Goal: Information Seeking & Learning: Learn about a topic

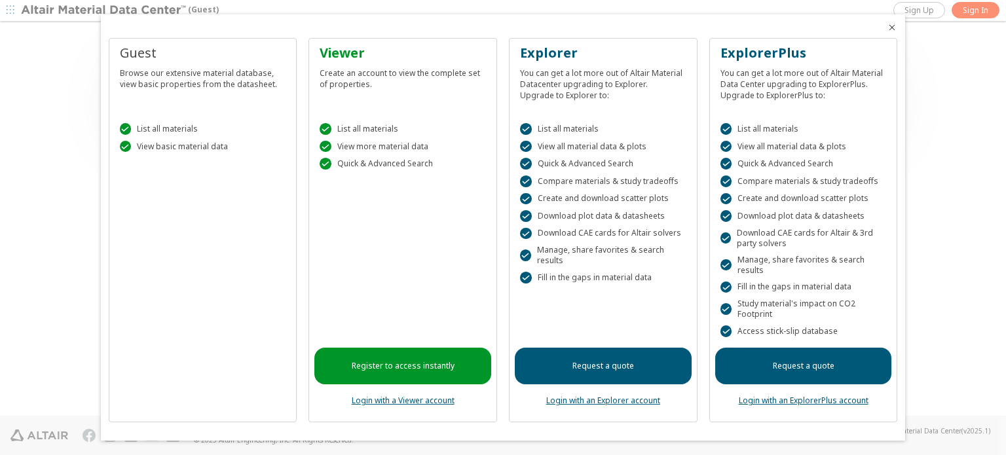
drag, startPoint x: 893, startPoint y: 28, endPoint x: 902, endPoint y: 28, distance: 9.8
click at [894, 28] on icon "Close" at bounding box center [892, 27] width 10 height 10
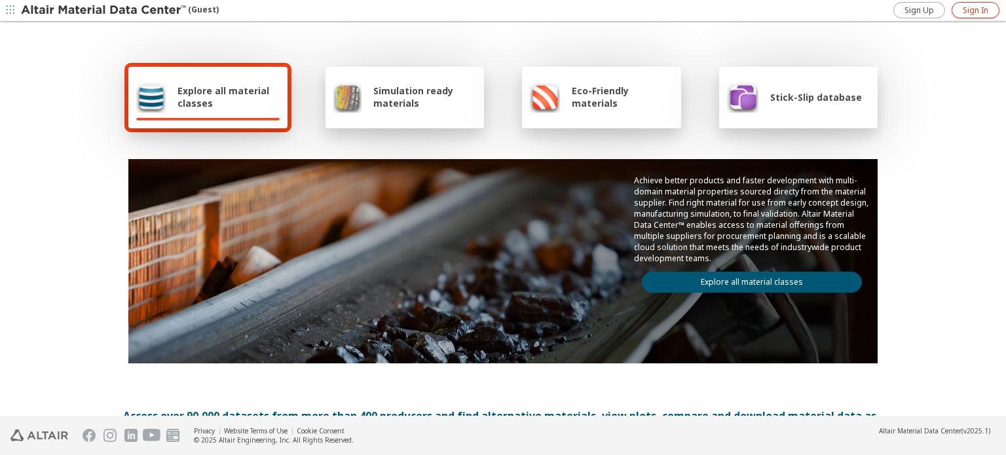
click at [967, 14] on span "Sign In" at bounding box center [976, 10] width 26 height 10
click at [217, 107] on span "Explore all material classes" at bounding box center [228, 96] width 102 height 25
click at [211, 104] on span "Explore all material classes" at bounding box center [228, 96] width 102 height 25
click at [14, 12] on icon "button" at bounding box center [11, 10] width 8 height 8
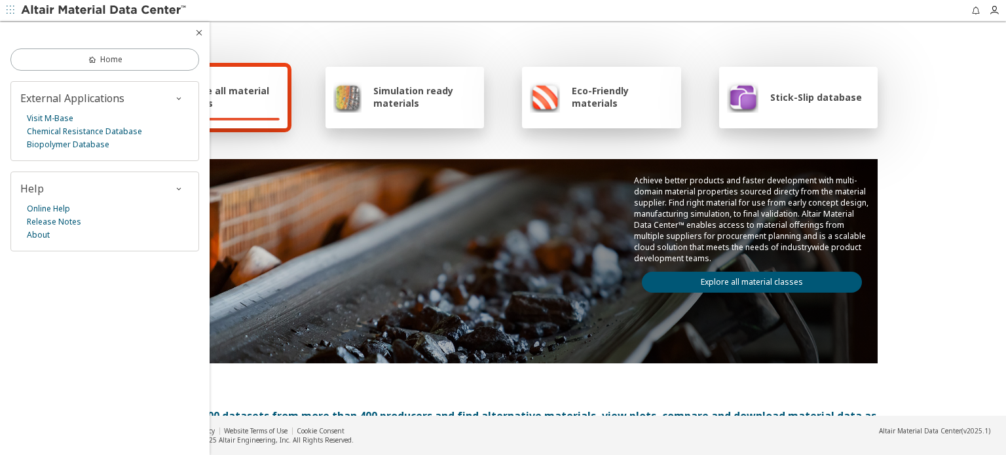
click at [196, 34] on icon "button" at bounding box center [199, 33] width 10 height 10
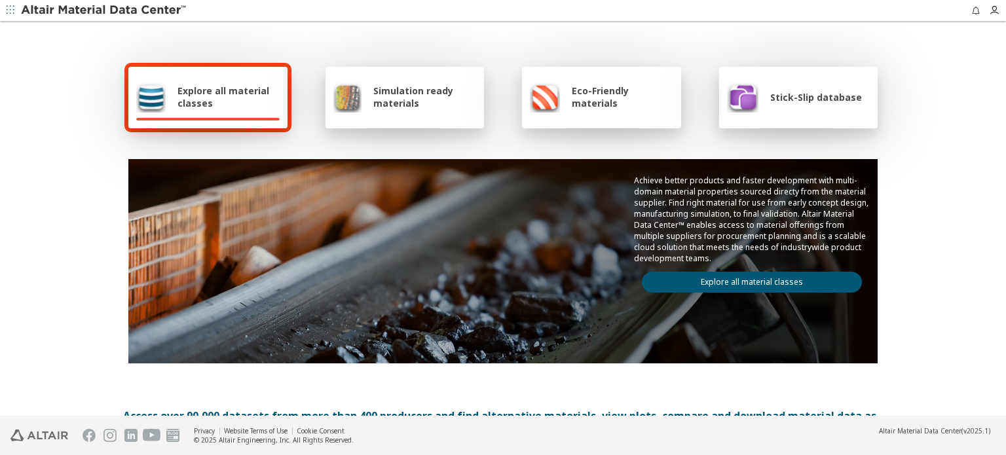
click at [163, 91] on div "Explore all material classes" at bounding box center [207, 96] width 143 height 31
click at [219, 101] on span "Explore all material classes" at bounding box center [228, 96] width 102 height 25
click at [384, 109] on div "Simulation ready materials" at bounding box center [404, 96] width 143 height 31
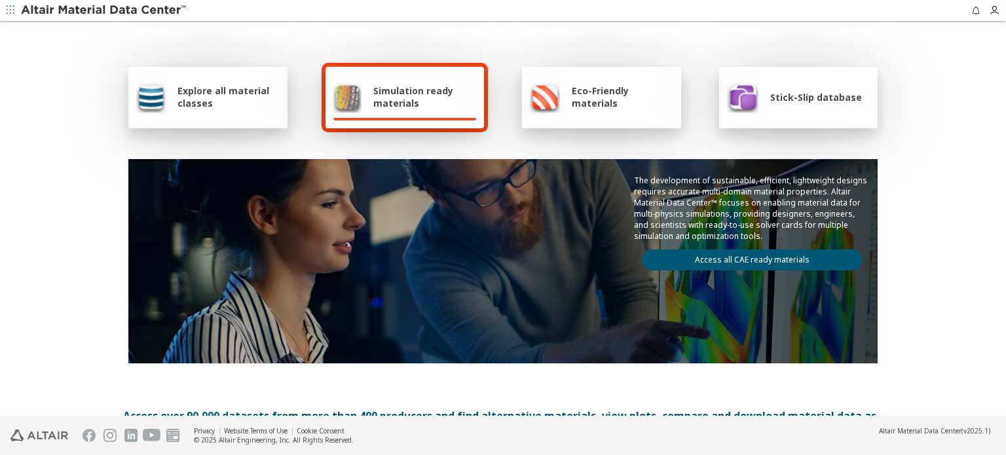
click at [12, 10] on icon "button" at bounding box center [11, 10] width 8 height 8
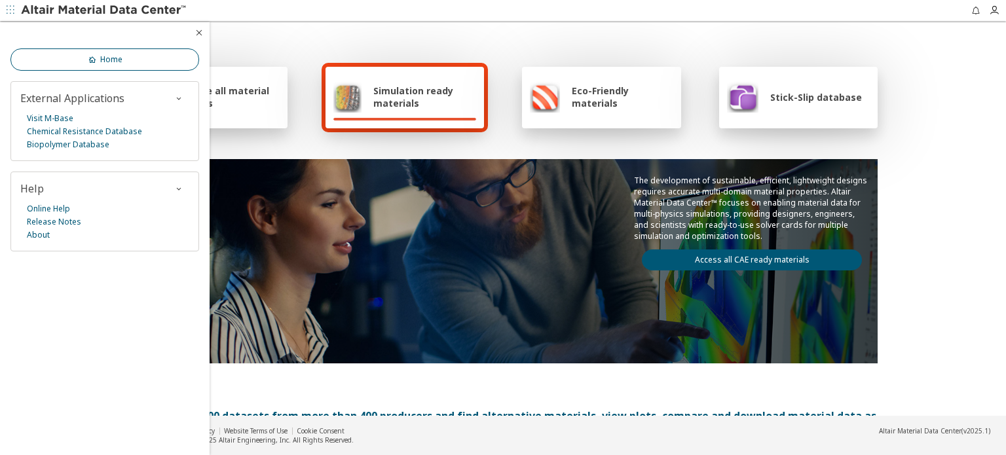
click at [105, 67] on link "Home" at bounding box center [104, 59] width 189 height 22
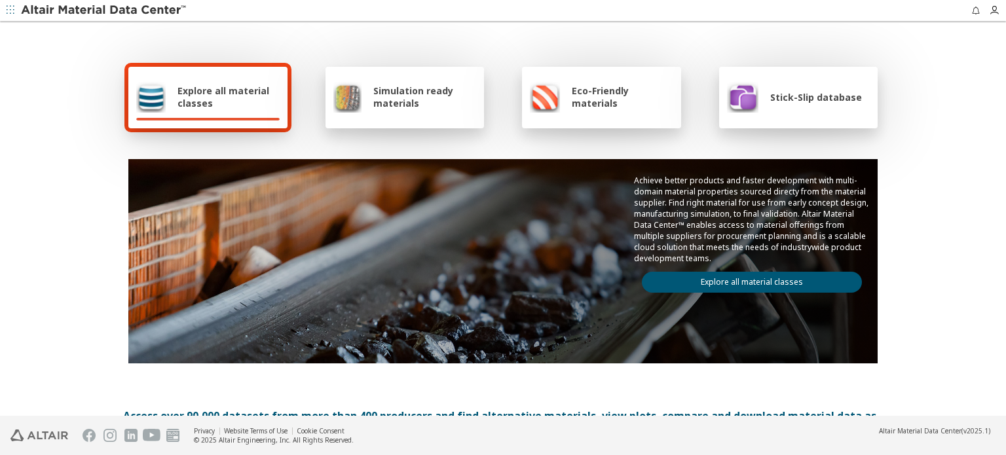
click at [339, 105] on img at bounding box center [347, 96] width 28 height 31
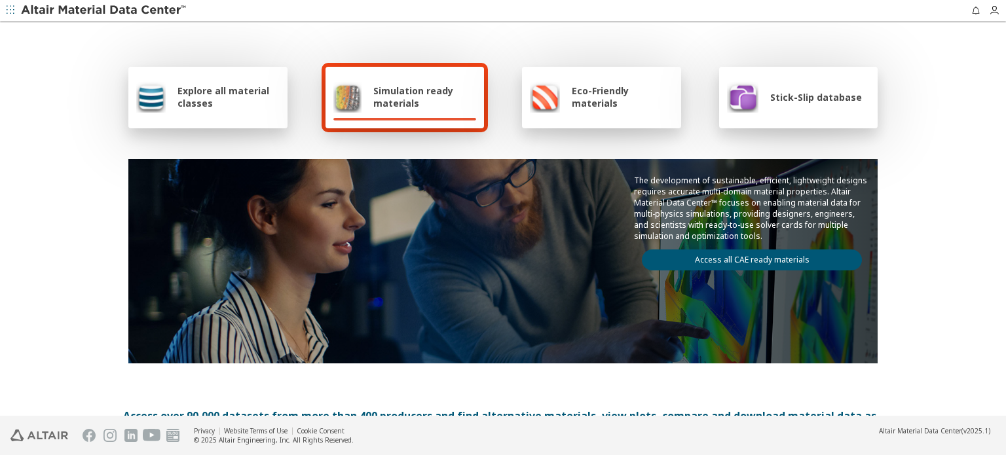
click at [217, 109] on div "Explore all material classes" at bounding box center [207, 96] width 143 height 31
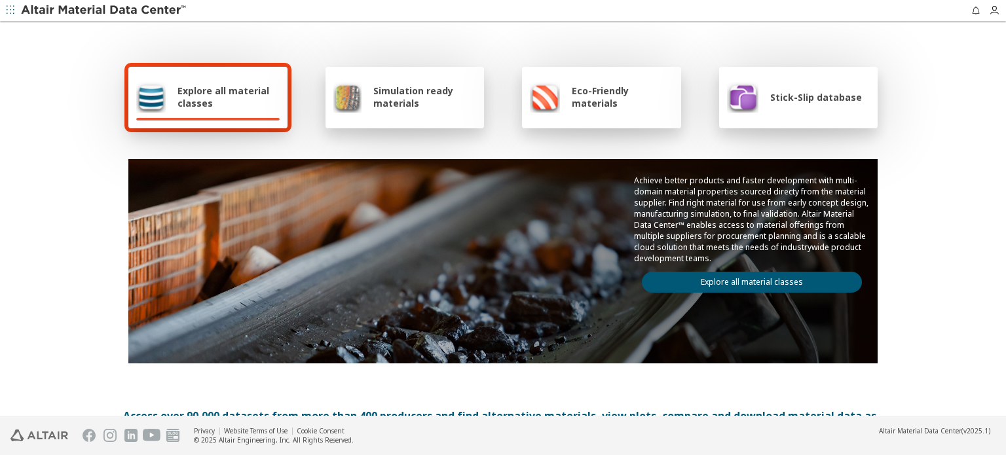
click at [710, 282] on link "Explore all material classes" at bounding box center [752, 282] width 220 height 21
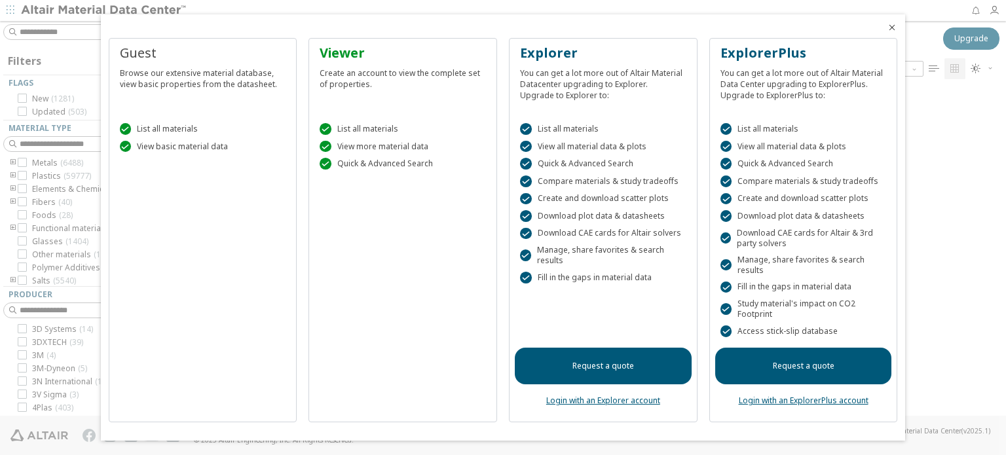
scroll to position [10, 10]
click at [893, 28] on icon "Close" at bounding box center [892, 27] width 10 height 10
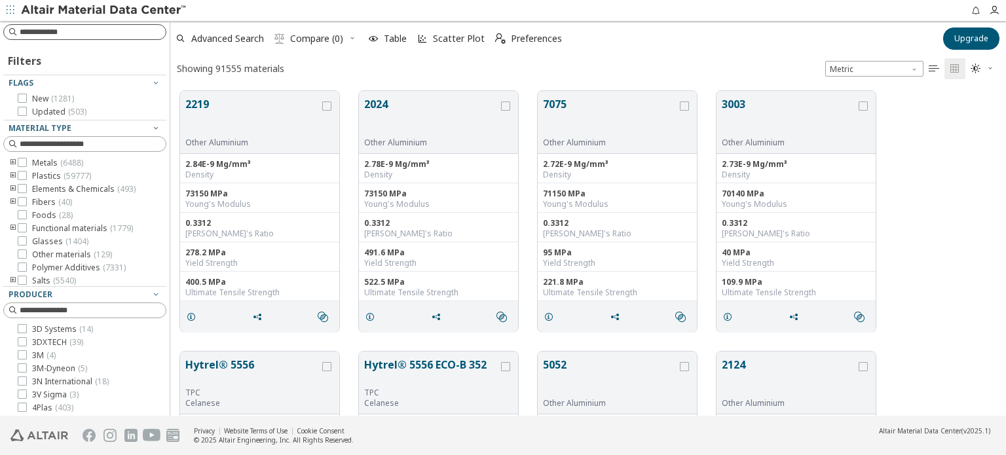
click at [115, 31] on input at bounding box center [93, 32] width 146 height 13
click at [71, 31] on input at bounding box center [86, 32] width 160 height 14
paste input "********"
type input "********"
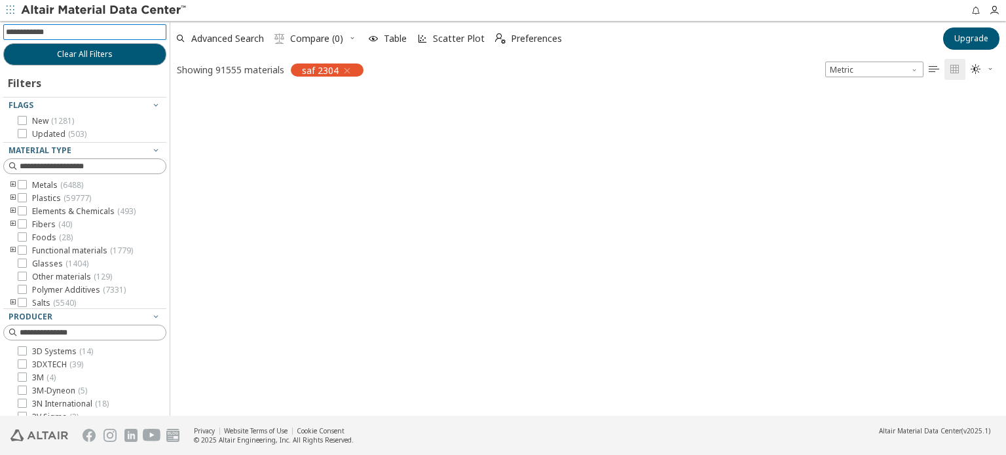
scroll to position [10, 10]
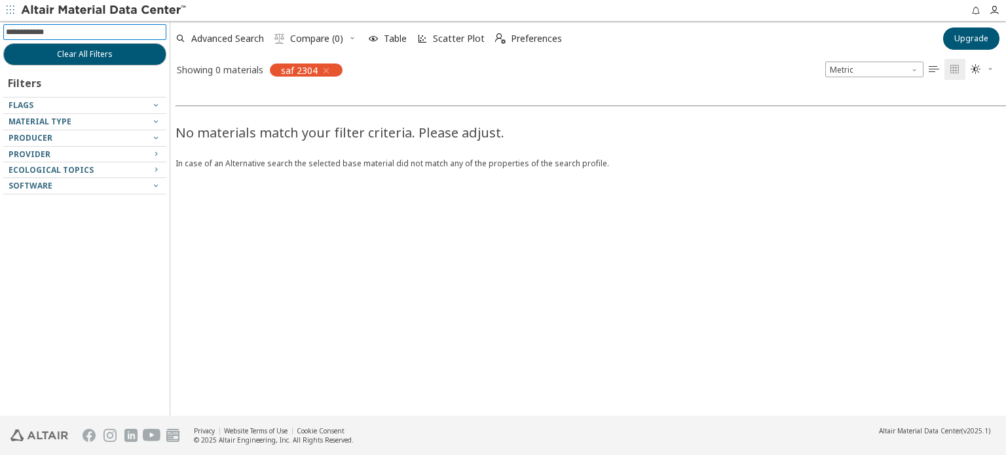
drag, startPoint x: 111, startPoint y: 32, endPoint x: 0, endPoint y: 33, distance: 110.7
click at [0, 33] on div "Clear All Filters Filters Flags Material Type Producer Provider Ecological Topi…" at bounding box center [85, 218] width 170 height 395
paste input "**********"
type input "**********"
click at [63, 27] on input at bounding box center [86, 32] width 160 height 14
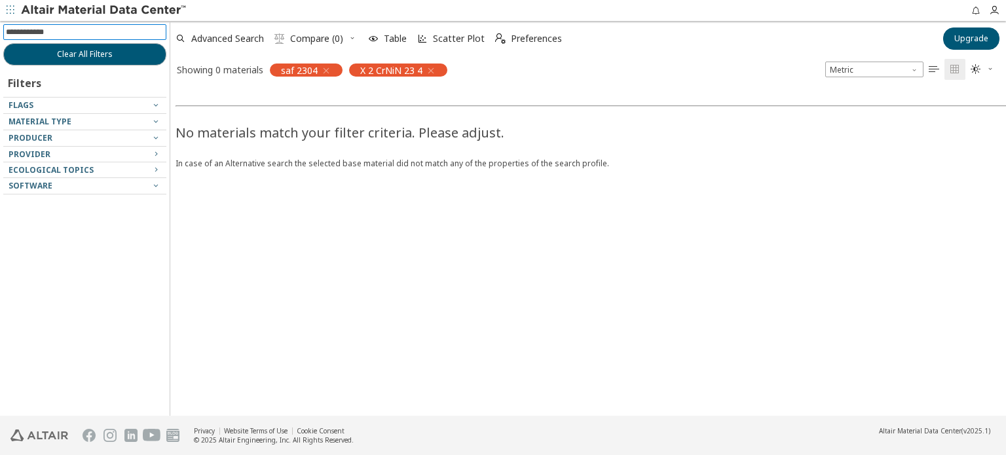
paste input "******"
type input "******"
click at [324, 71] on icon "button" at bounding box center [326, 70] width 10 height 10
click at [354, 69] on icon "button" at bounding box center [351, 70] width 10 height 10
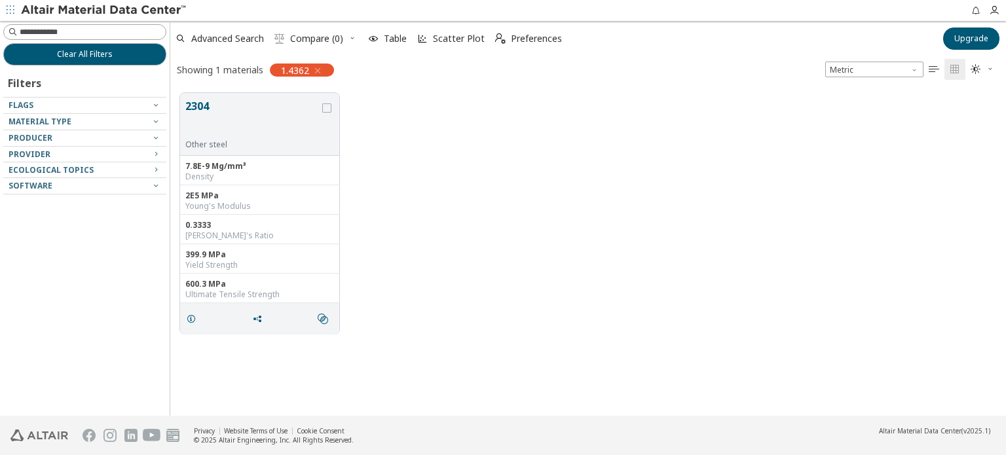
scroll to position [323, 825]
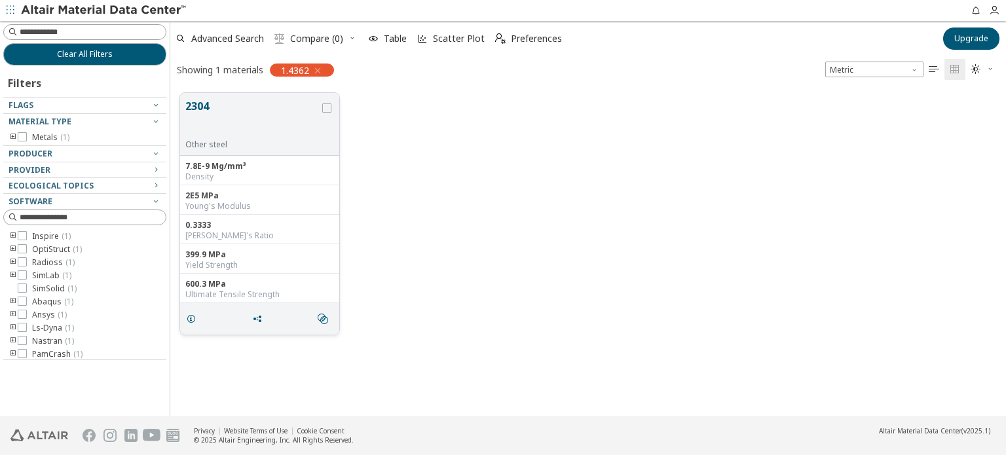
click at [198, 104] on button "2304" at bounding box center [252, 118] width 134 height 41
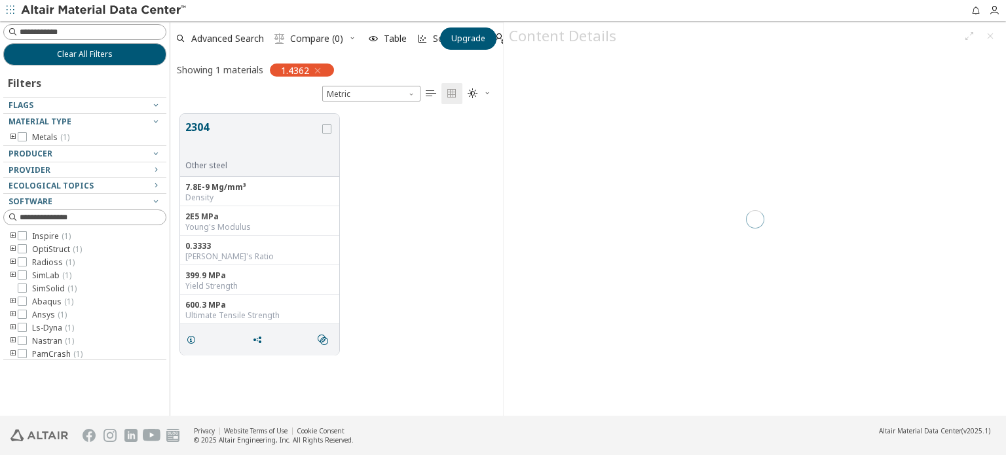
scroll to position [303, 322]
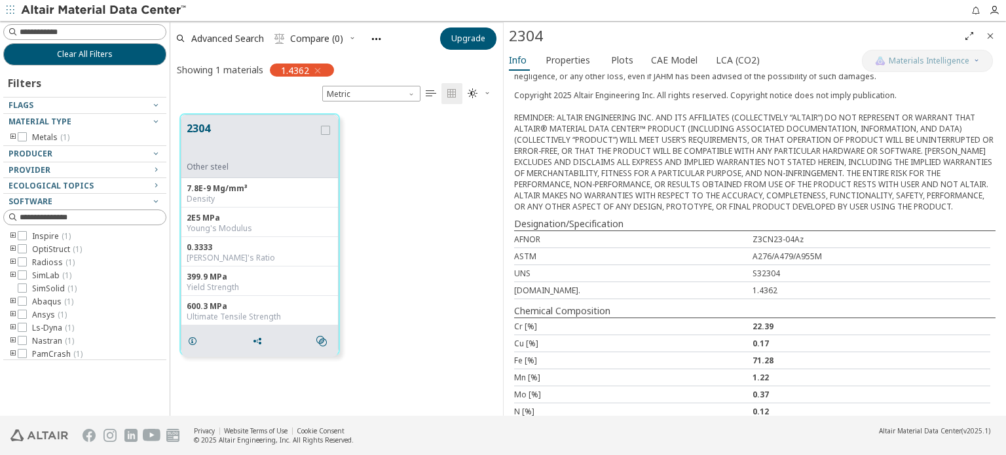
scroll to position [327, 0]
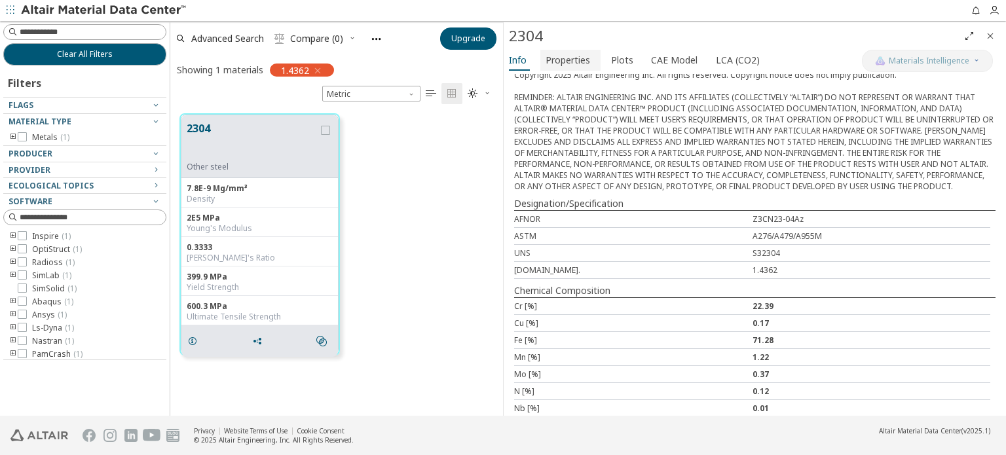
click at [563, 53] on span "Properties" at bounding box center [567, 60] width 45 height 21
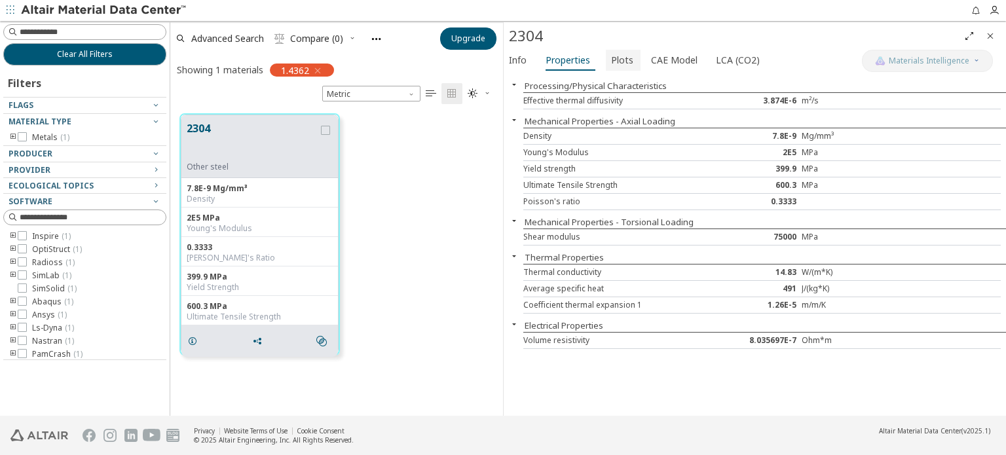
click at [623, 65] on span "Plots" at bounding box center [622, 60] width 22 height 21
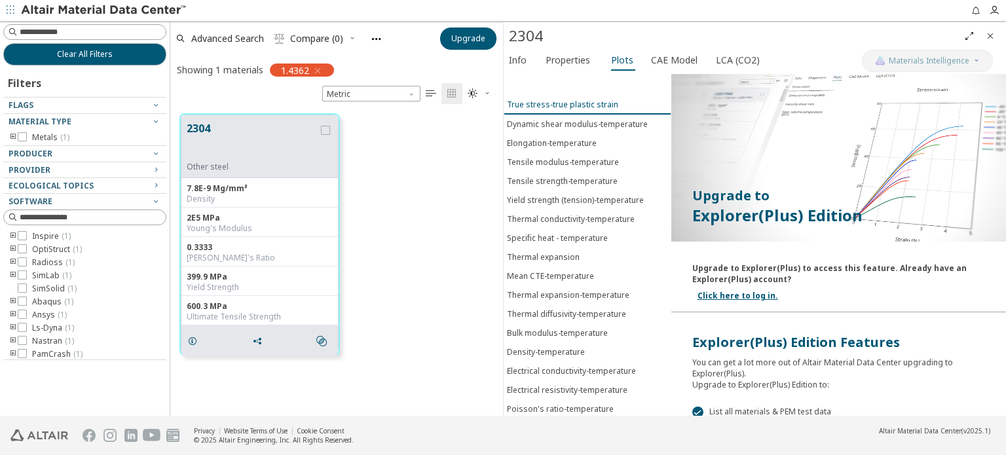
click at [561, 109] on div "True stress-true plastic strain" at bounding box center [562, 104] width 111 height 11
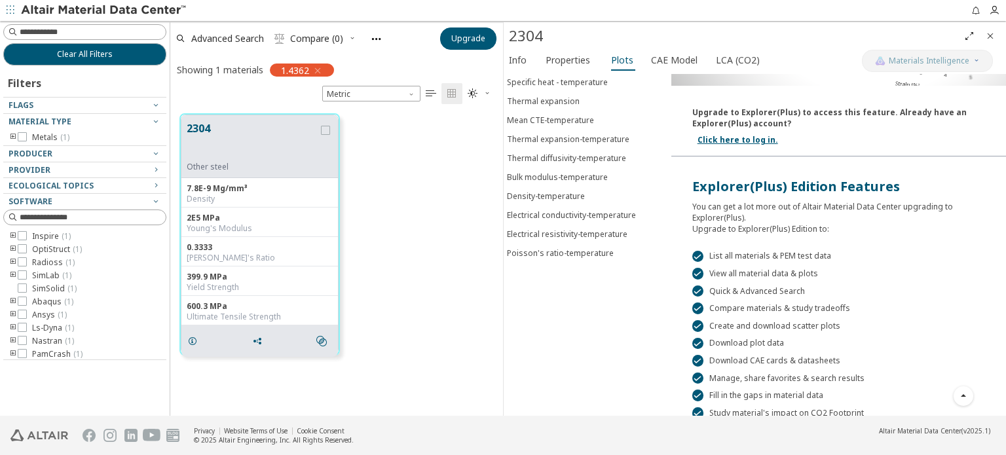
scroll to position [212, 0]
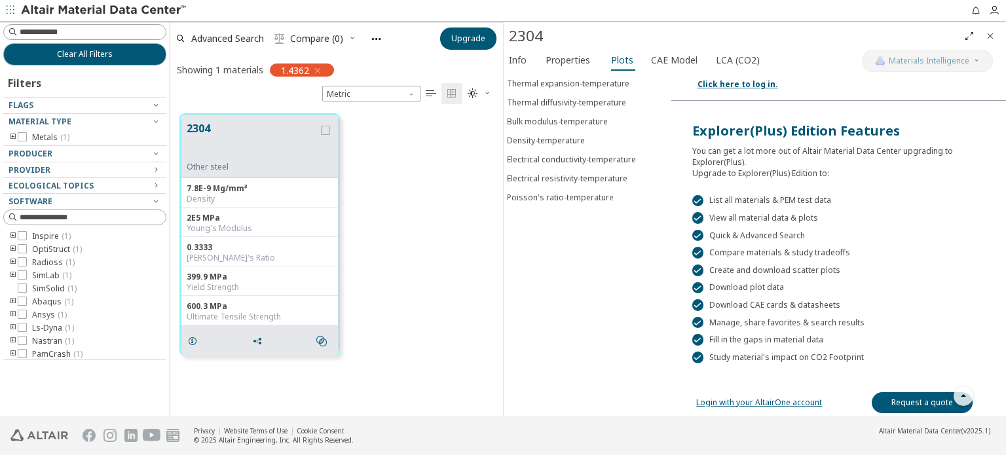
click at [794, 399] on link "Login with your AltairOne account" at bounding box center [759, 402] width 126 height 11
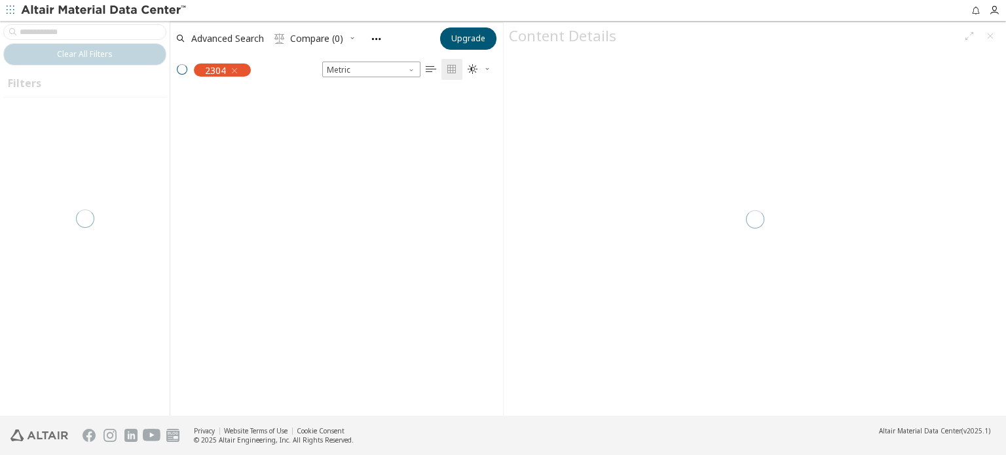
scroll to position [323, 322]
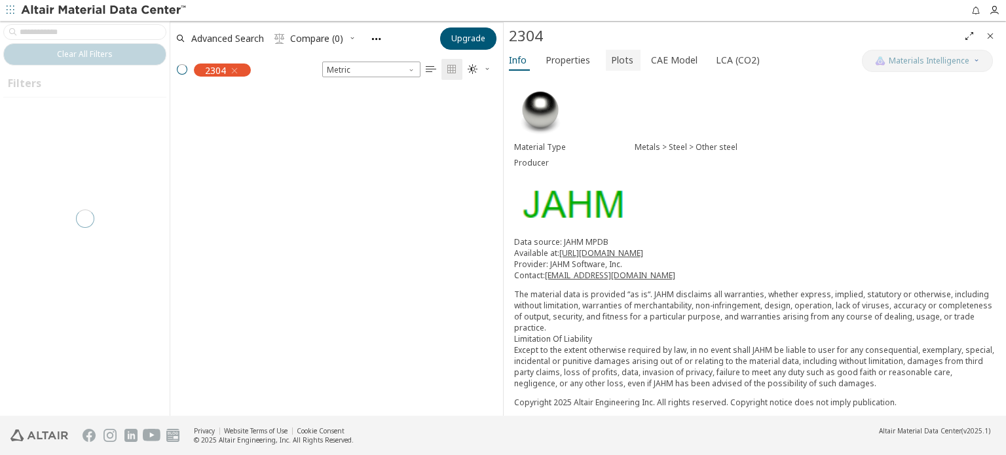
click at [621, 51] on span "Plots" at bounding box center [622, 60] width 22 height 21
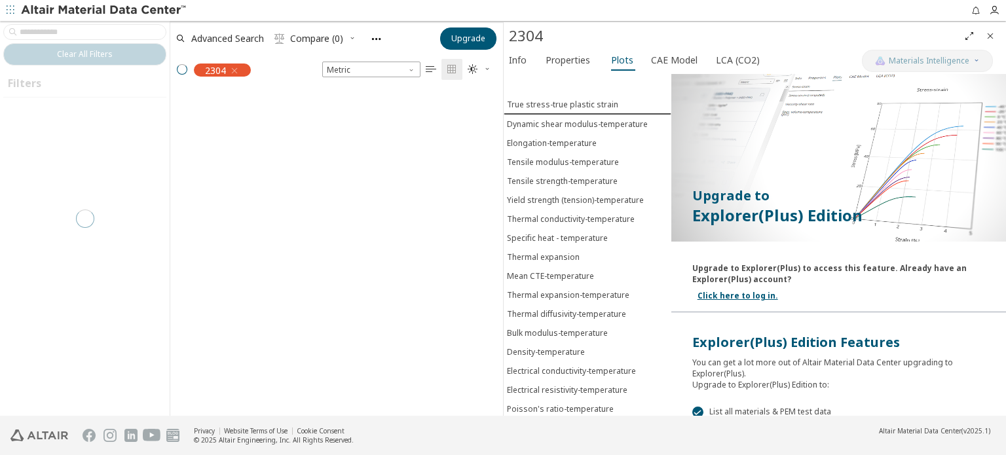
scroll to position [131, 0]
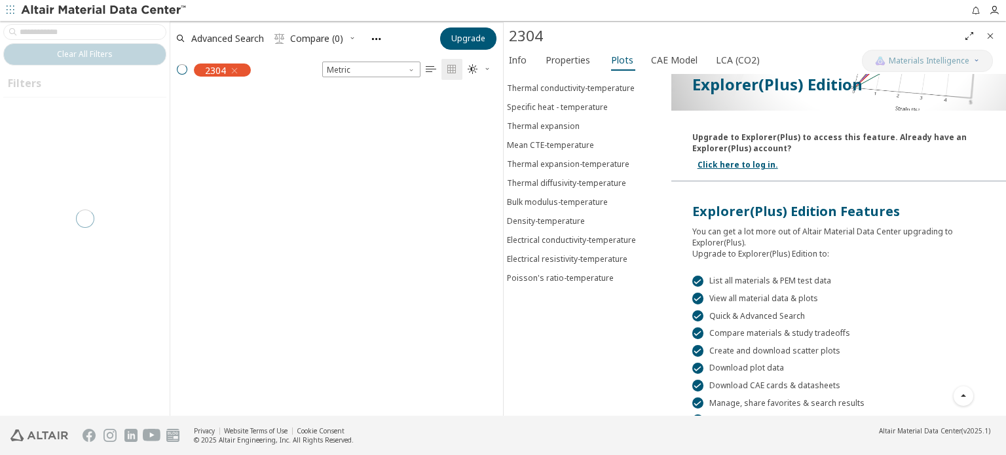
click at [745, 159] on link "Click here to log in." at bounding box center [737, 164] width 81 height 11
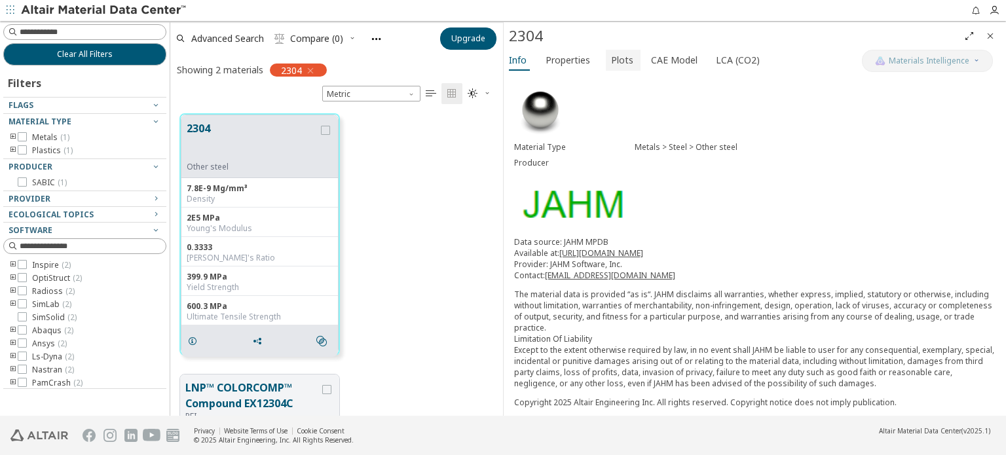
click at [611, 63] on span "Plots" at bounding box center [622, 60] width 22 height 21
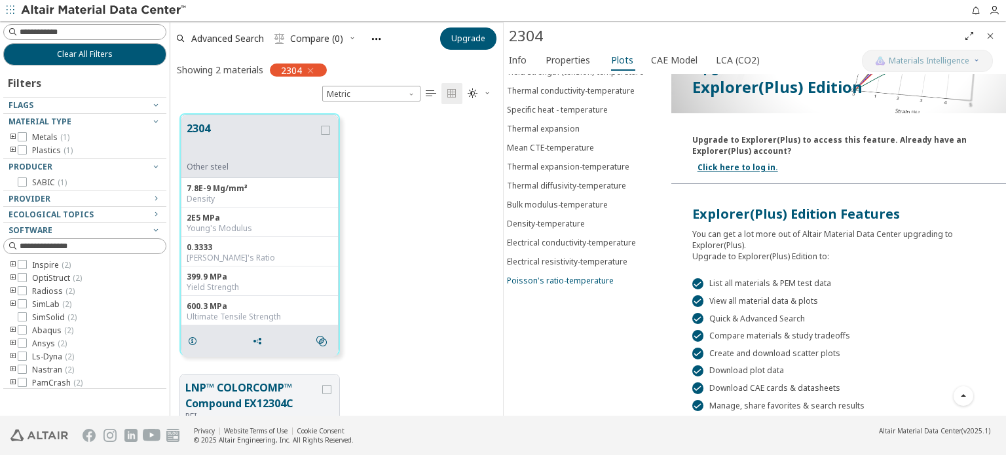
scroll to position [131, 0]
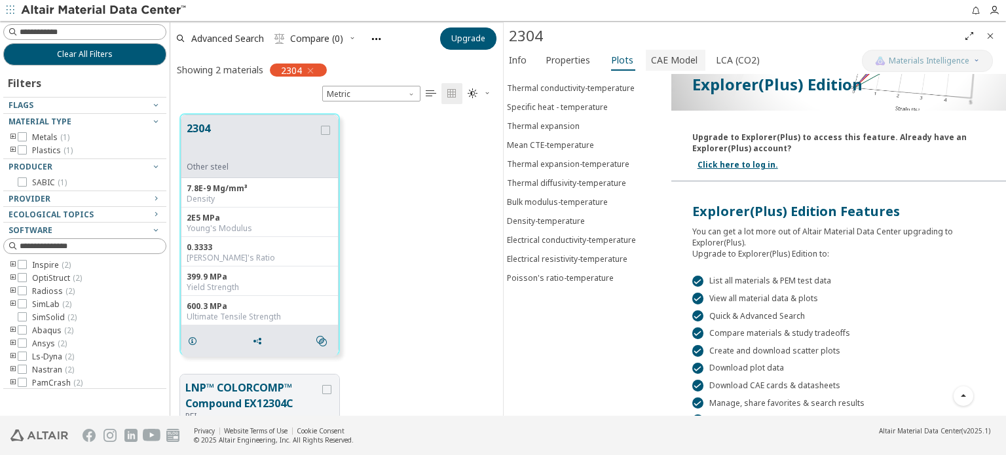
click at [677, 52] on span "CAE Model" at bounding box center [674, 60] width 46 height 21
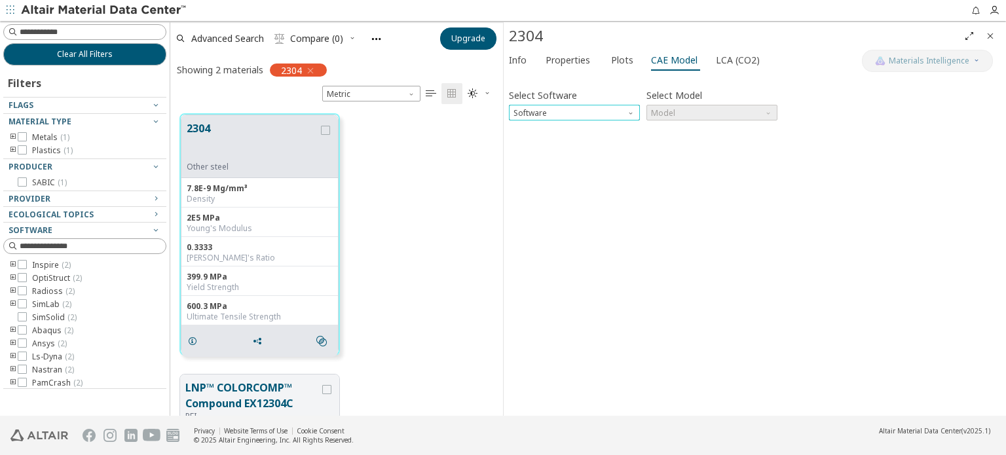
click at [635, 112] on span "Software" at bounding box center [632, 110] width 10 height 10
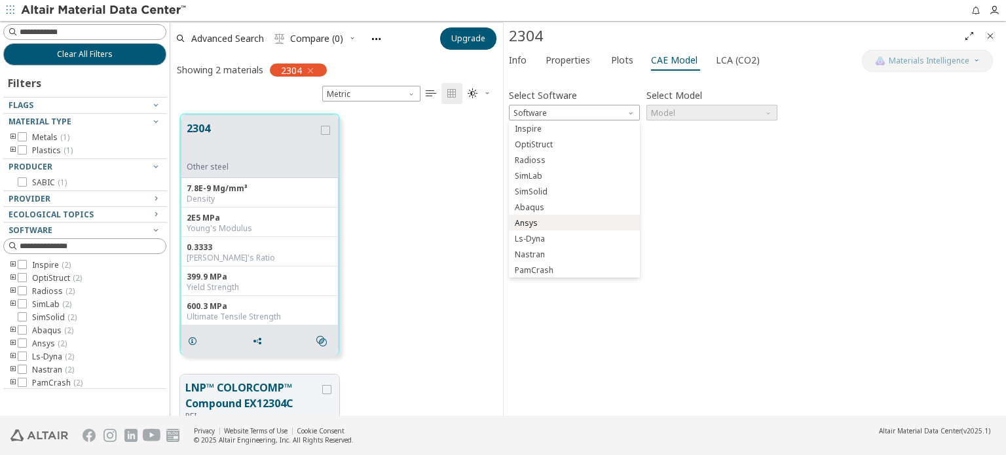
click at [568, 219] on span "Ansys" at bounding box center [574, 223] width 120 height 9
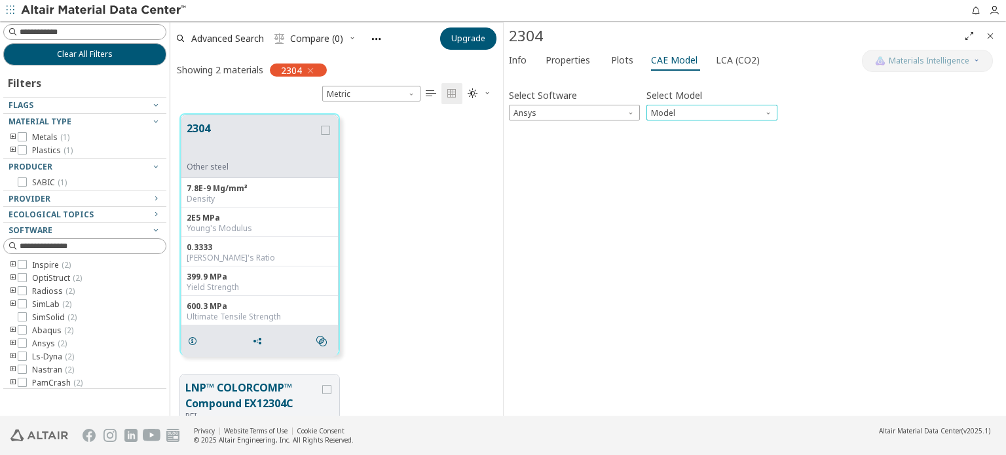
click at [674, 120] on span "Model" at bounding box center [711, 113] width 131 height 16
click at [670, 126] on span "Elastic" at bounding box center [664, 129] width 24 height 10
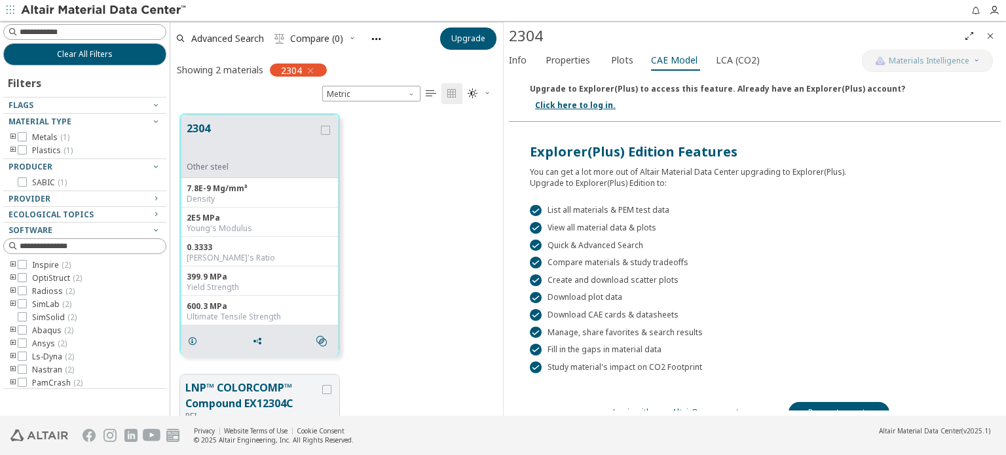
scroll to position [233, 0]
click at [703, 406] on link "Login with your AltairOne account" at bounding box center [676, 411] width 126 height 11
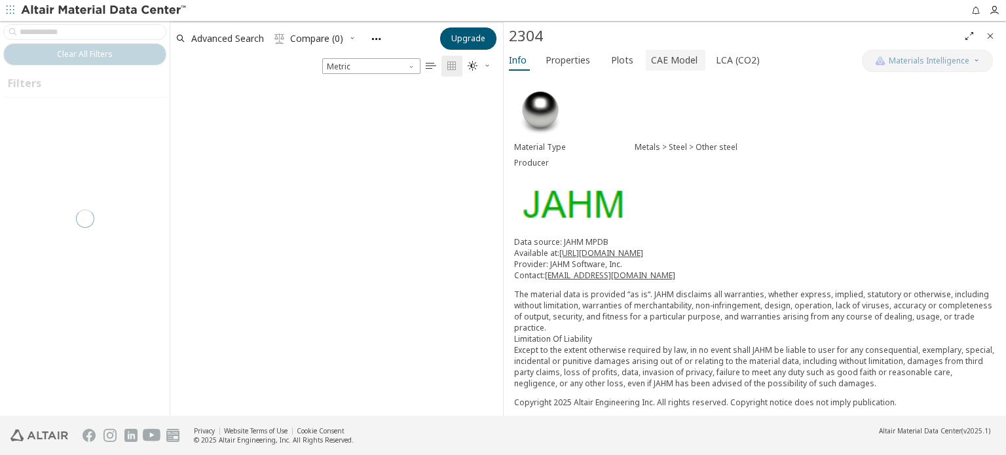
click at [660, 62] on span "CAE Model" at bounding box center [674, 60] width 46 height 21
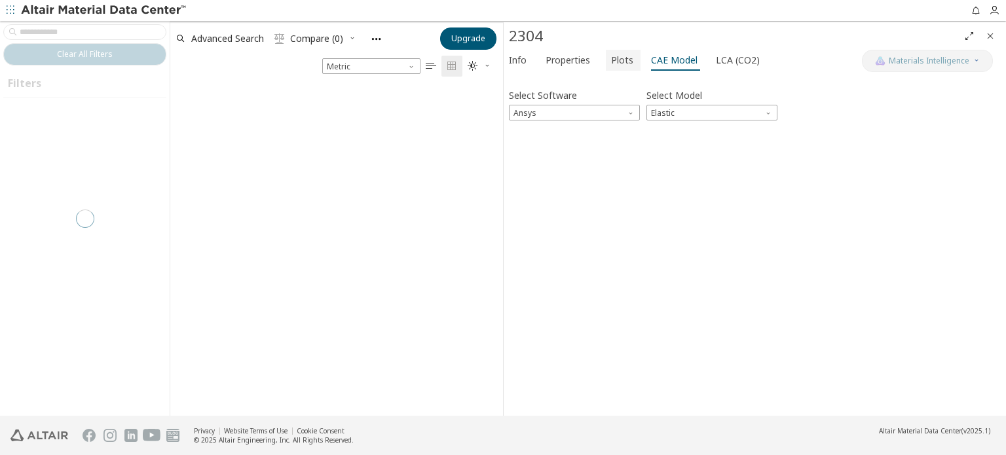
click at [628, 60] on span "Plots" at bounding box center [623, 60] width 24 height 21
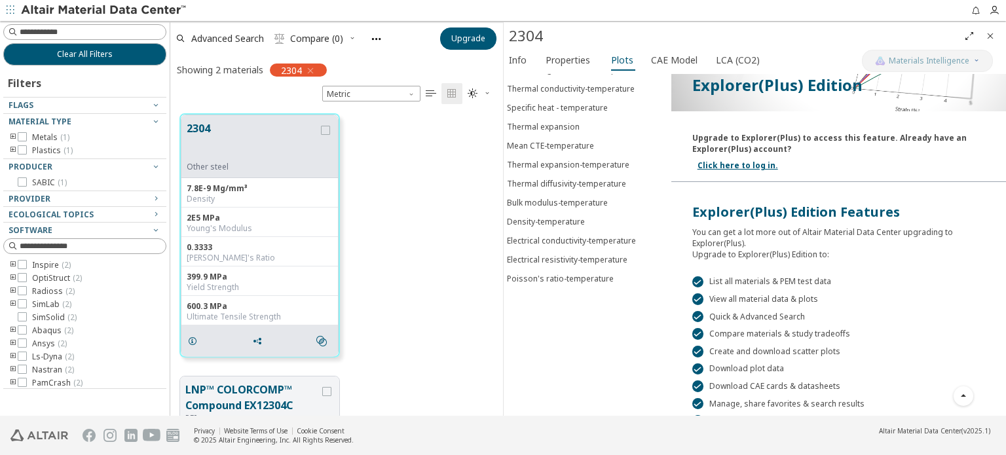
scroll to position [212, 0]
